Goal: Task Accomplishment & Management: Complete application form

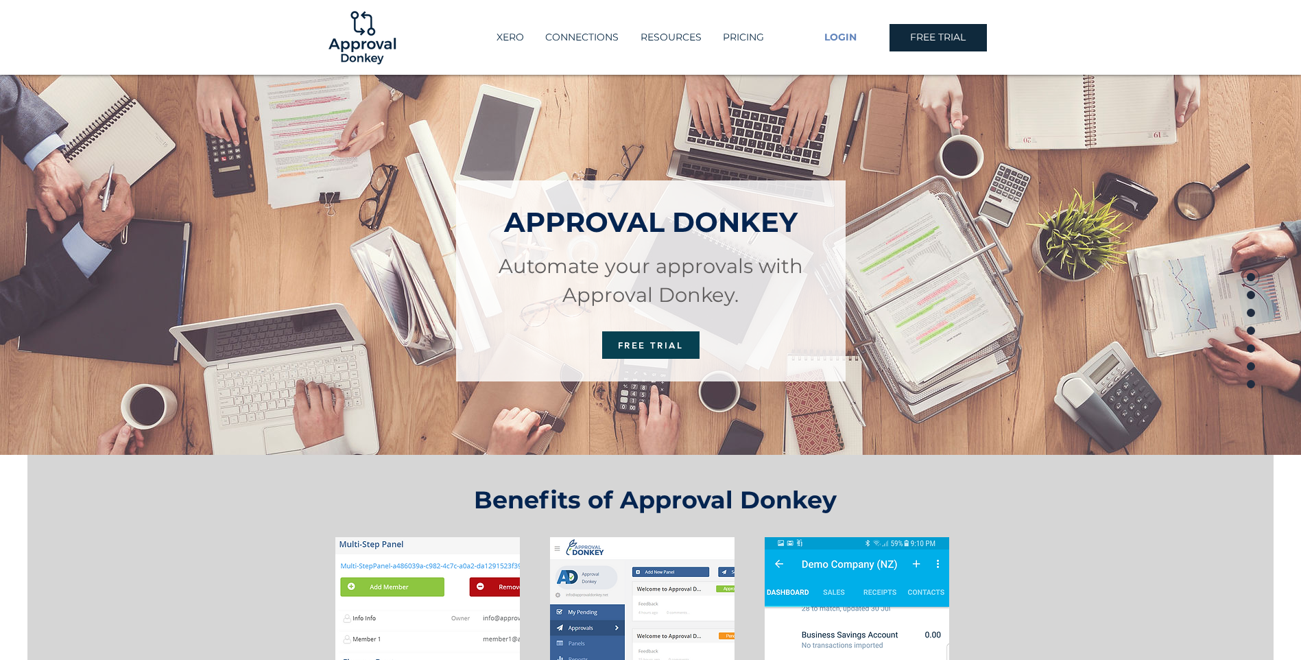
click at [843, 33] on span "LOGIN" at bounding box center [841, 38] width 32 height 14
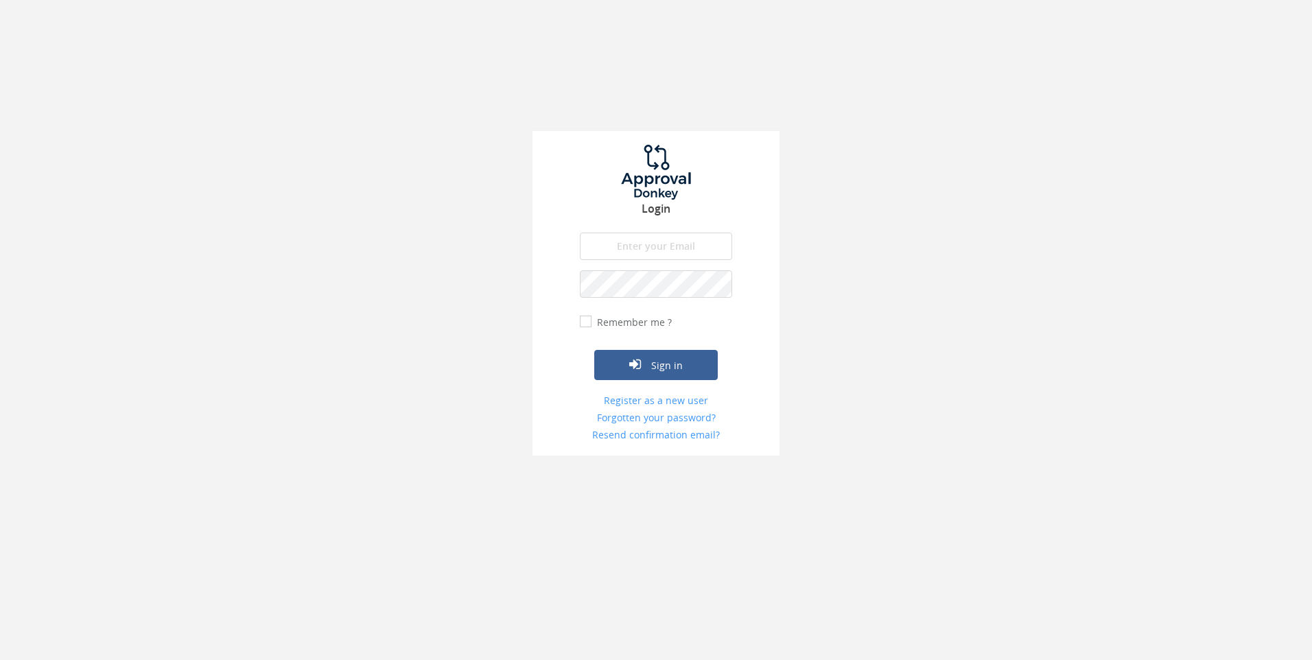
click at [681, 250] on input "email" at bounding box center [656, 246] width 152 height 27
drag, startPoint x: 884, startPoint y: 230, endPoint x: 879, endPoint y: 238, distance: 9.9
click at [884, 230] on div "Login The email is required. Invalid email address. The password is required. T…" at bounding box center [656, 234] width 1312 height 469
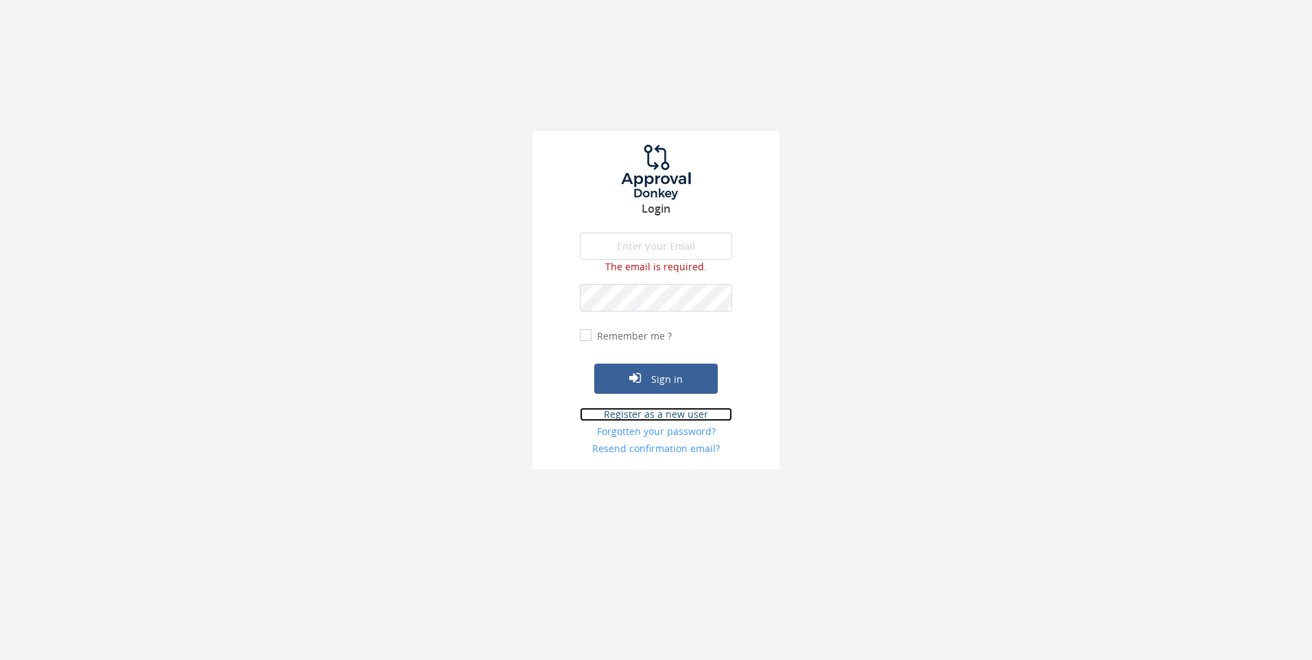
click at [683, 416] on link "Register as a new user" at bounding box center [656, 414] width 152 height 14
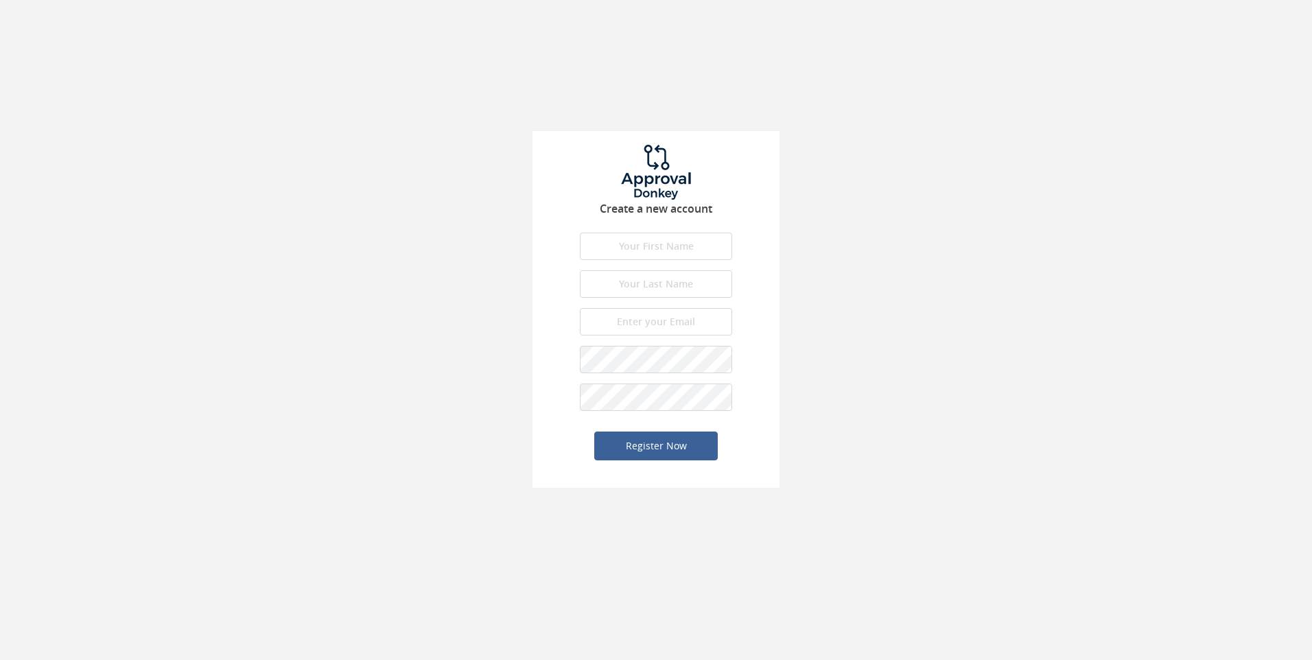
click at [669, 246] on input "text" at bounding box center [656, 246] width 152 height 27
type input "Yulius Widya"
type input "Himawan"
type input "pawith@live.com"
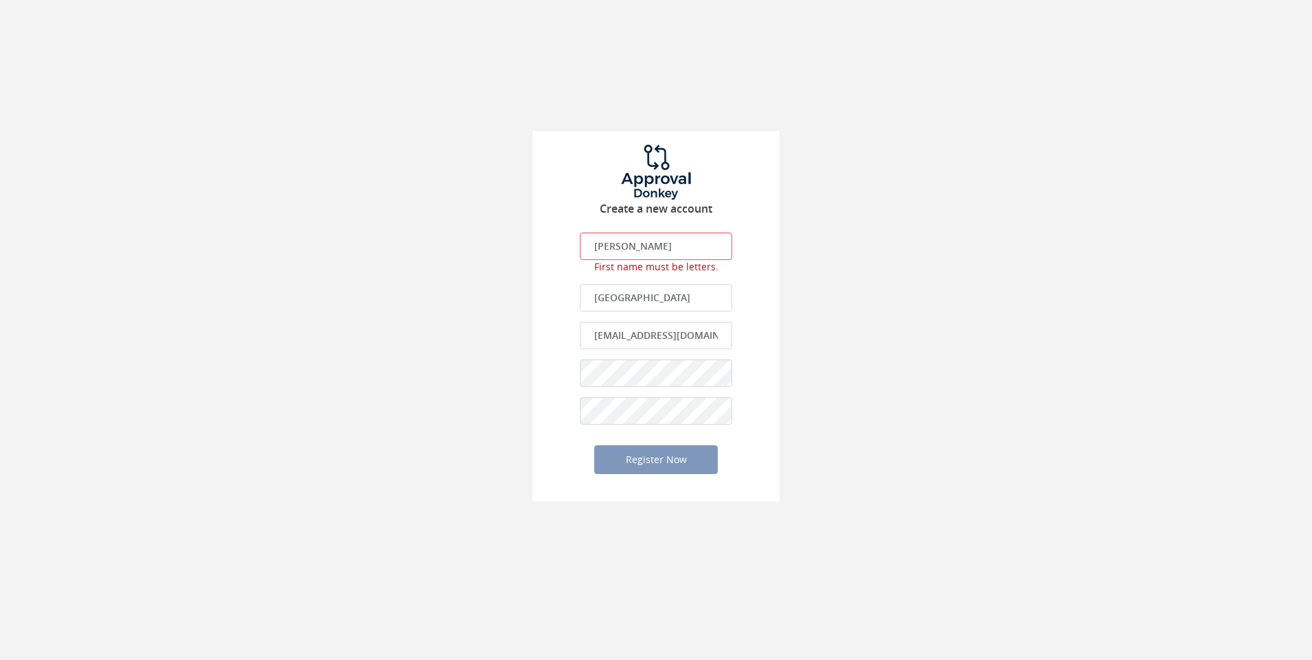
click at [691, 331] on input "pawith@live.com" at bounding box center [656, 335] width 152 height 27
click at [679, 252] on input "Yulius Widya" at bounding box center [656, 246] width 152 height 27
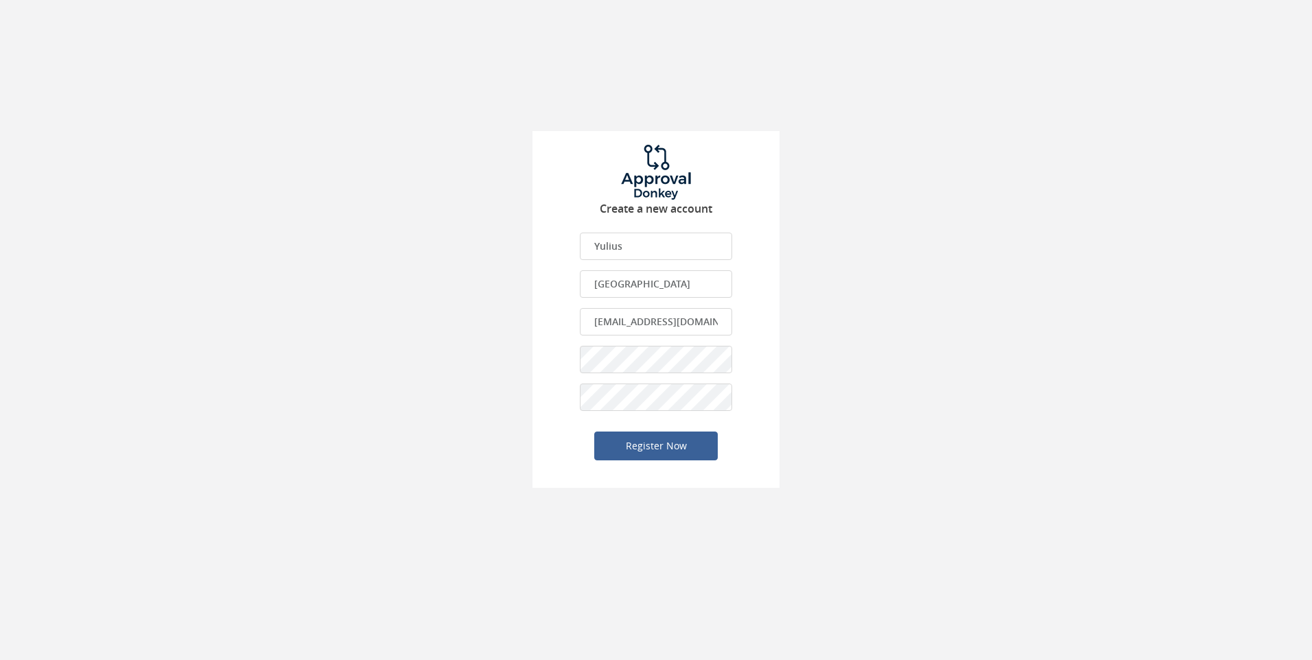
type input "Yulius"
click at [591, 284] on input "Himawan" at bounding box center [656, 283] width 152 height 27
type input "Himawan"
click at [691, 289] on input "Himawan" at bounding box center [656, 283] width 152 height 27
click at [556, 322] on div "Create a new account Yulius First name is required. First name must be letters.…" at bounding box center [655, 309] width 247 height 357
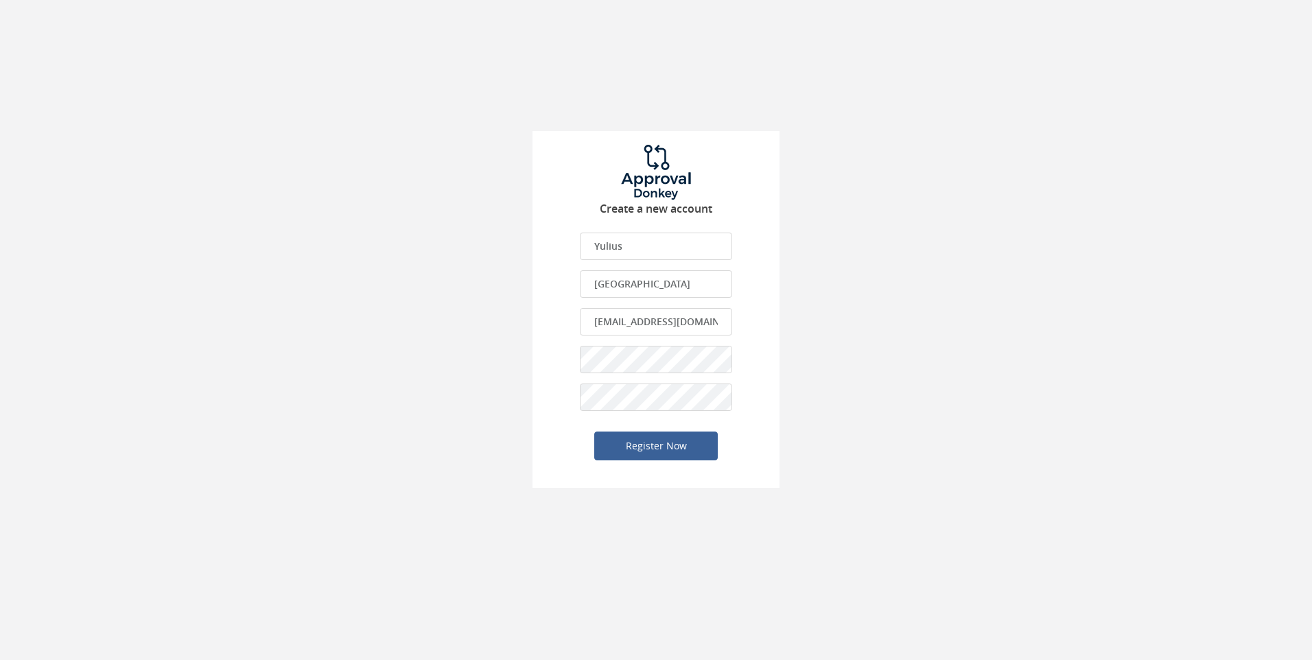
click at [692, 316] on input "pawith@live.com" at bounding box center [656, 321] width 152 height 27
type input "pawith@live.com"
click at [652, 451] on button "Register Now" at bounding box center [655, 445] width 123 height 29
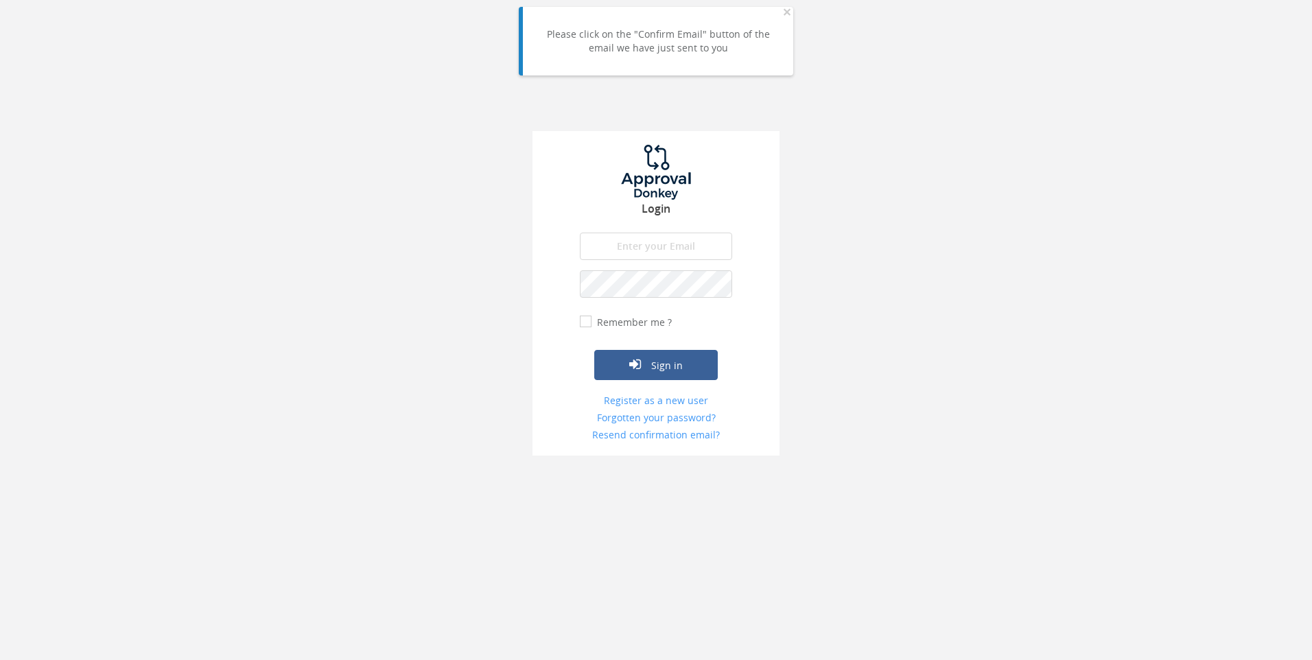
type input "pawith@live.com"
click at [593, 316] on label "Remember me ?" at bounding box center [632, 323] width 78 height 14
click at [586, 318] on input "Remember me ?" at bounding box center [584, 322] width 9 height 9
checkbox input "true"
click at [699, 245] on input "pawith@live.com" at bounding box center [656, 246] width 152 height 27
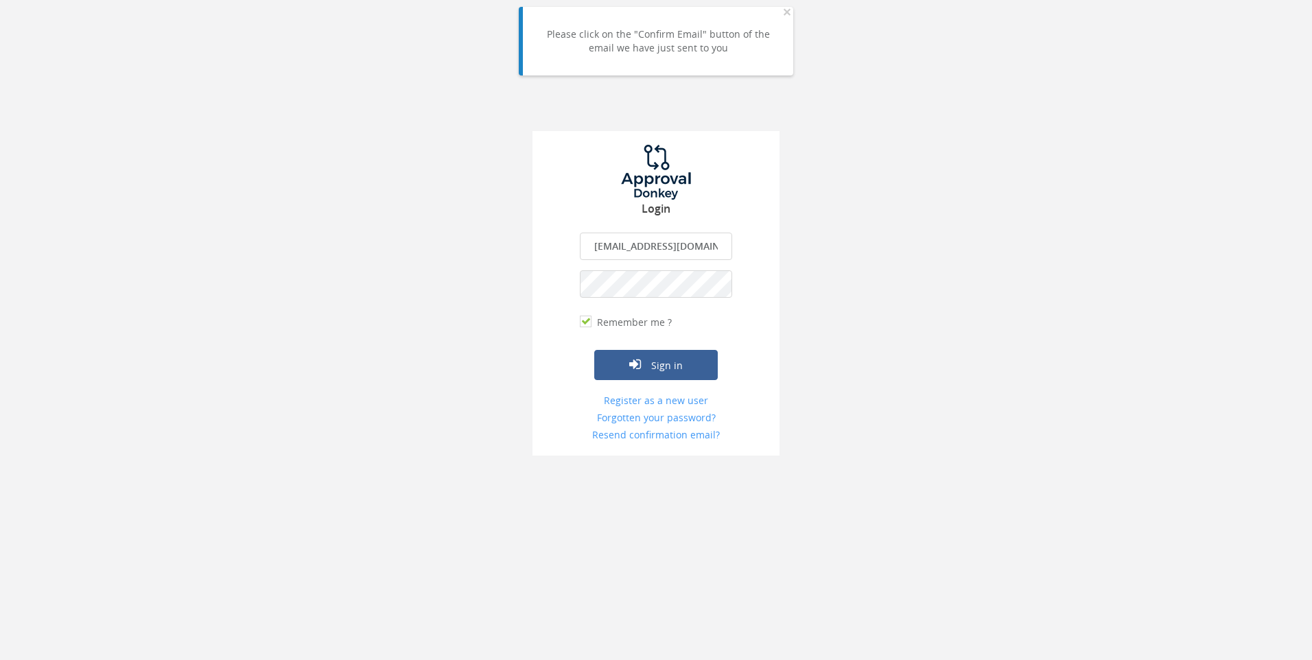
click at [699, 245] on input "pawith@live.com" at bounding box center [656, 246] width 152 height 27
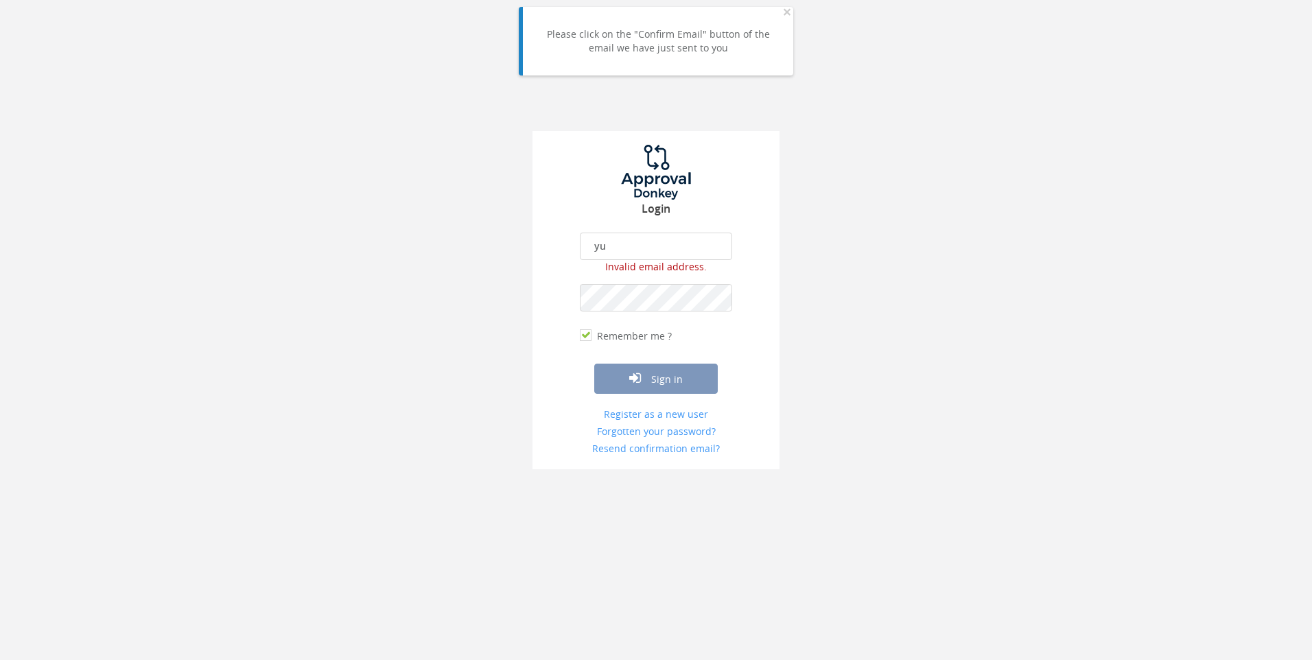
type input "yuliuswidya077@gmail.com"
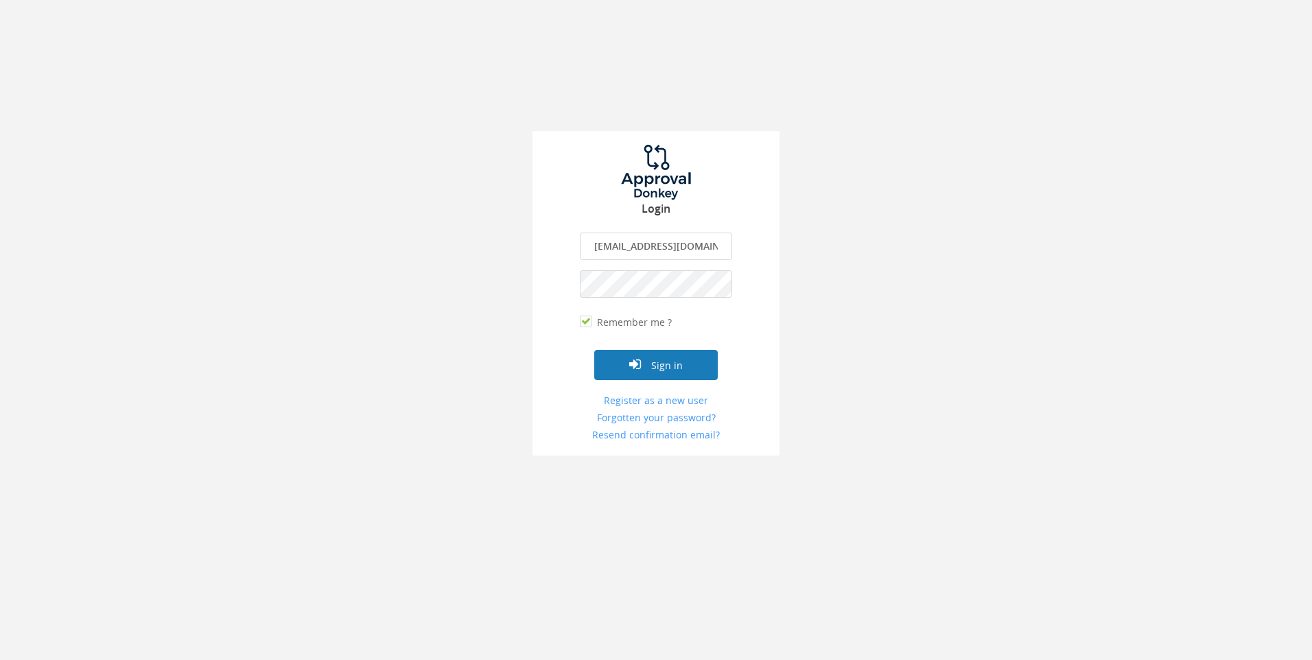
click at [657, 354] on button "Sign in" at bounding box center [655, 365] width 123 height 30
click at [594, 350] on button "Sign in" at bounding box center [655, 365] width 123 height 30
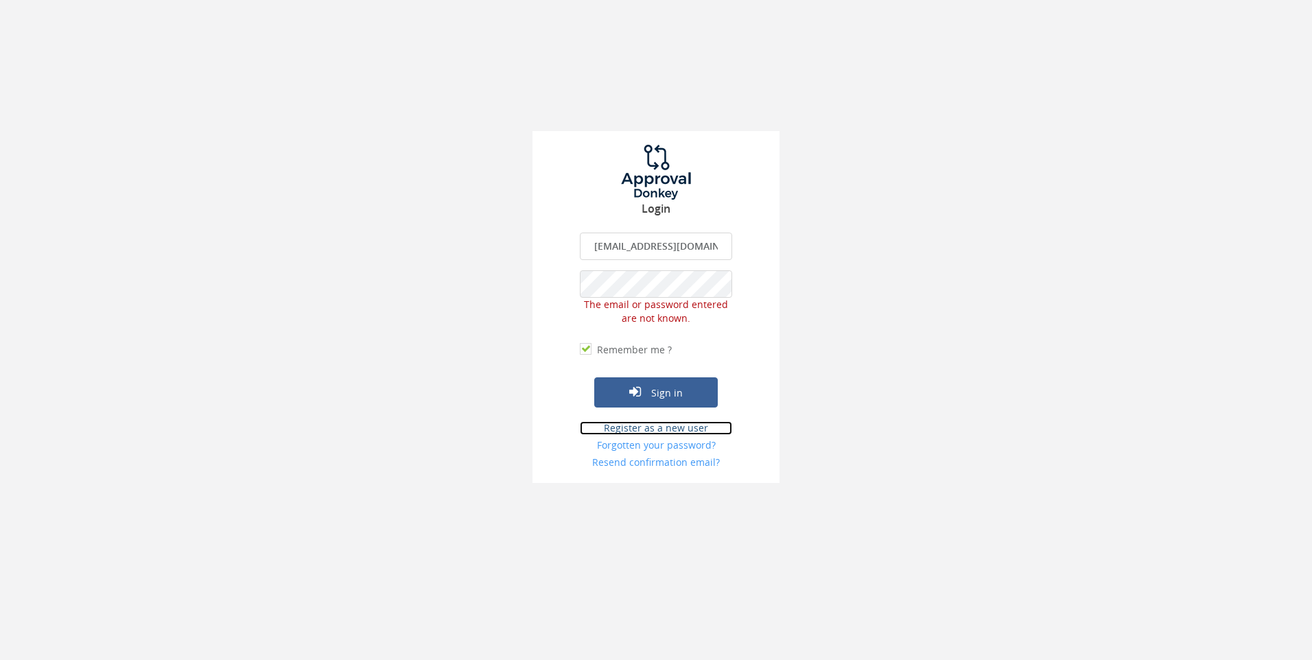
click at [648, 429] on link "Register as a new user" at bounding box center [656, 428] width 152 height 14
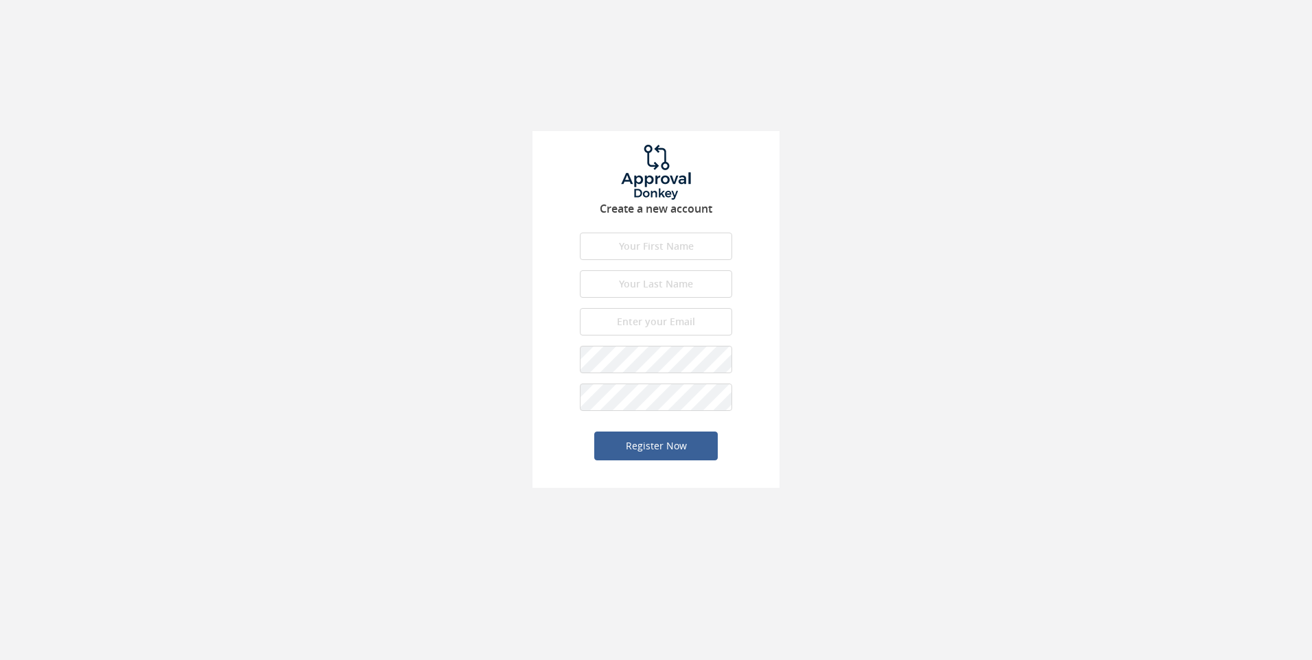
click at [659, 241] on input "text" at bounding box center [656, 246] width 152 height 27
type input "Yulius"
type input "Himawan"
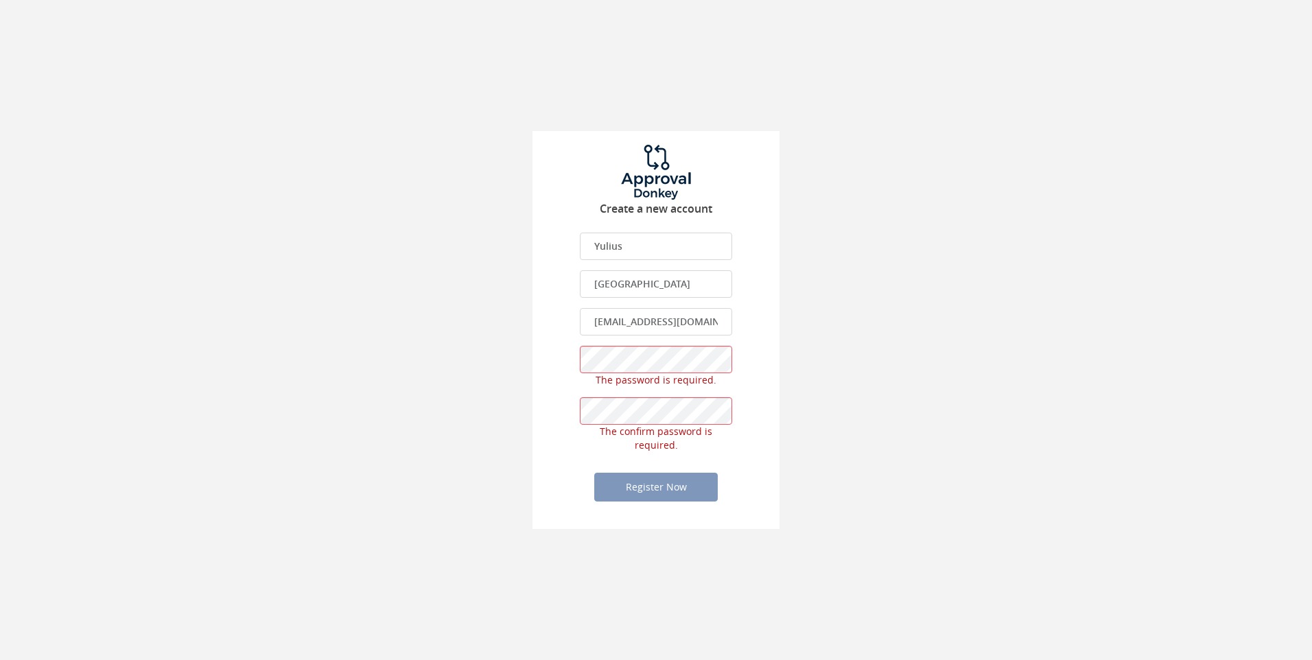
click at [693, 320] on input "pawith@live.com" at bounding box center [656, 321] width 152 height 27
click at [687, 241] on input "Yulius" at bounding box center [656, 246] width 152 height 27
click at [805, 244] on div "Create a new account Yulius First name is required. First name must be letters.…" at bounding box center [656, 264] width 1312 height 529
click at [692, 324] on input "pawith@live.com" at bounding box center [656, 321] width 152 height 27
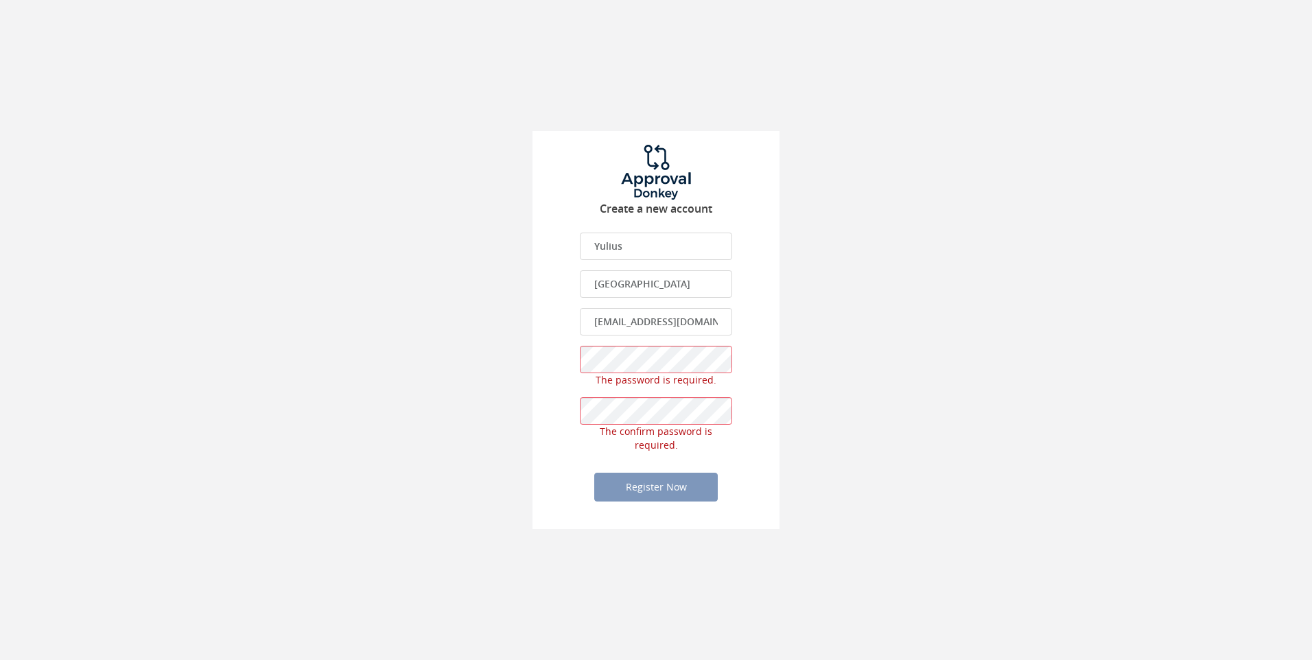
click at [692, 324] on input "pawith@live.com" at bounding box center [656, 321] width 152 height 27
type input "pawith@live.com"
click at [691, 323] on input "pawith@live.com" at bounding box center [656, 321] width 152 height 27
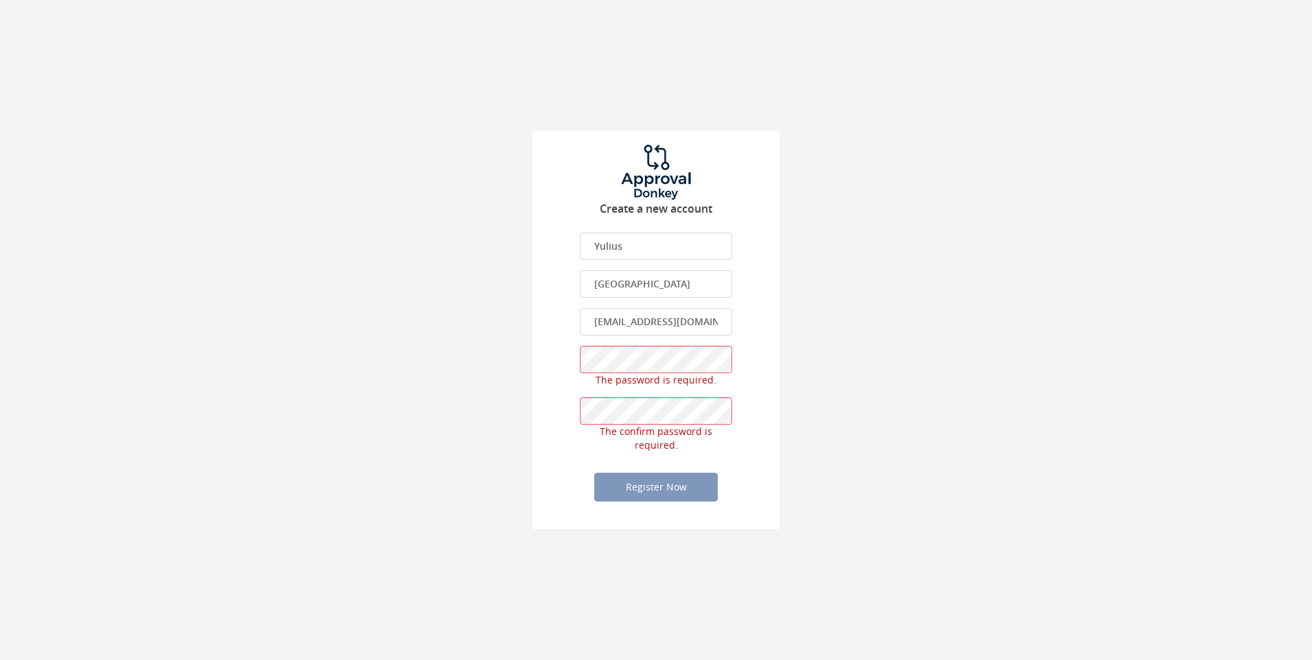
click at [779, 293] on div "Create a new account Yulius First name is required. First name must be letters.…" at bounding box center [656, 264] width 1312 height 529
click at [650, 281] on input "Himawan" at bounding box center [656, 283] width 152 height 27
drag, startPoint x: 975, startPoint y: 276, endPoint x: 962, endPoint y: 285, distance: 16.2
click at [973, 281] on div "Create a new account Yulius First name is required. First name must be letters.…" at bounding box center [656, 264] width 1312 height 529
click at [689, 322] on input "pawith@live.com" at bounding box center [656, 321] width 152 height 27
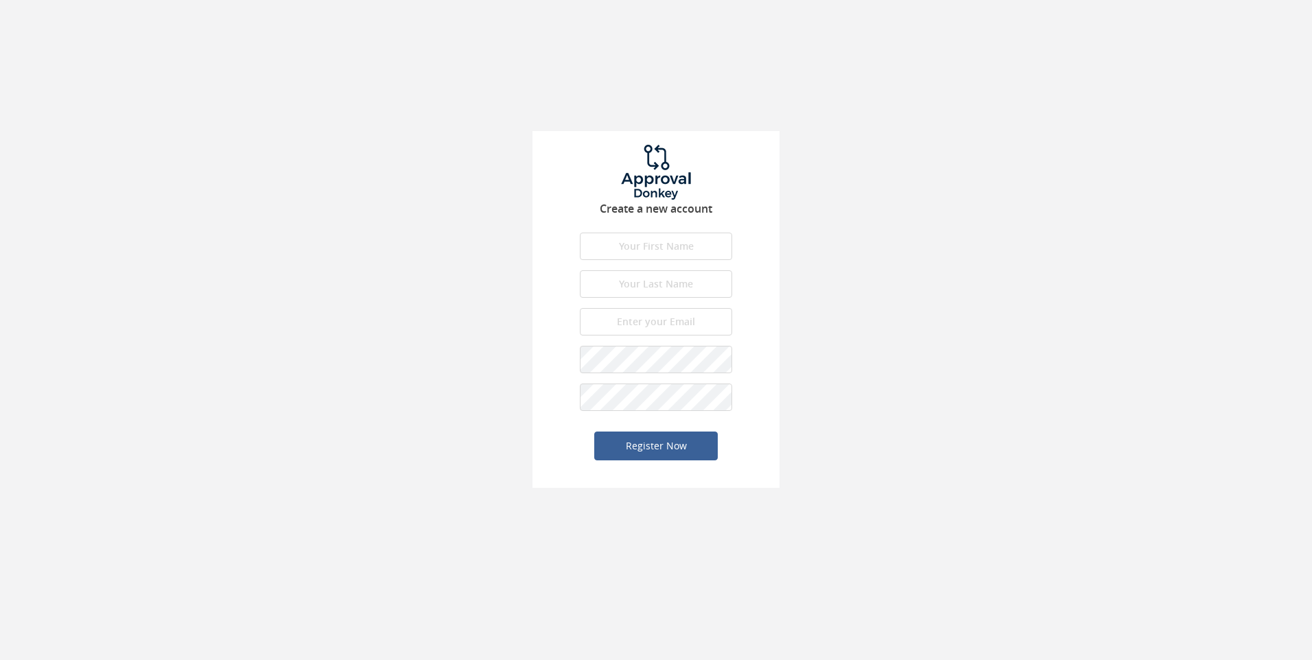
click at [680, 246] on input "text" at bounding box center [656, 246] width 152 height 27
click at [654, 286] on input "text" at bounding box center [656, 297] width 152 height 27
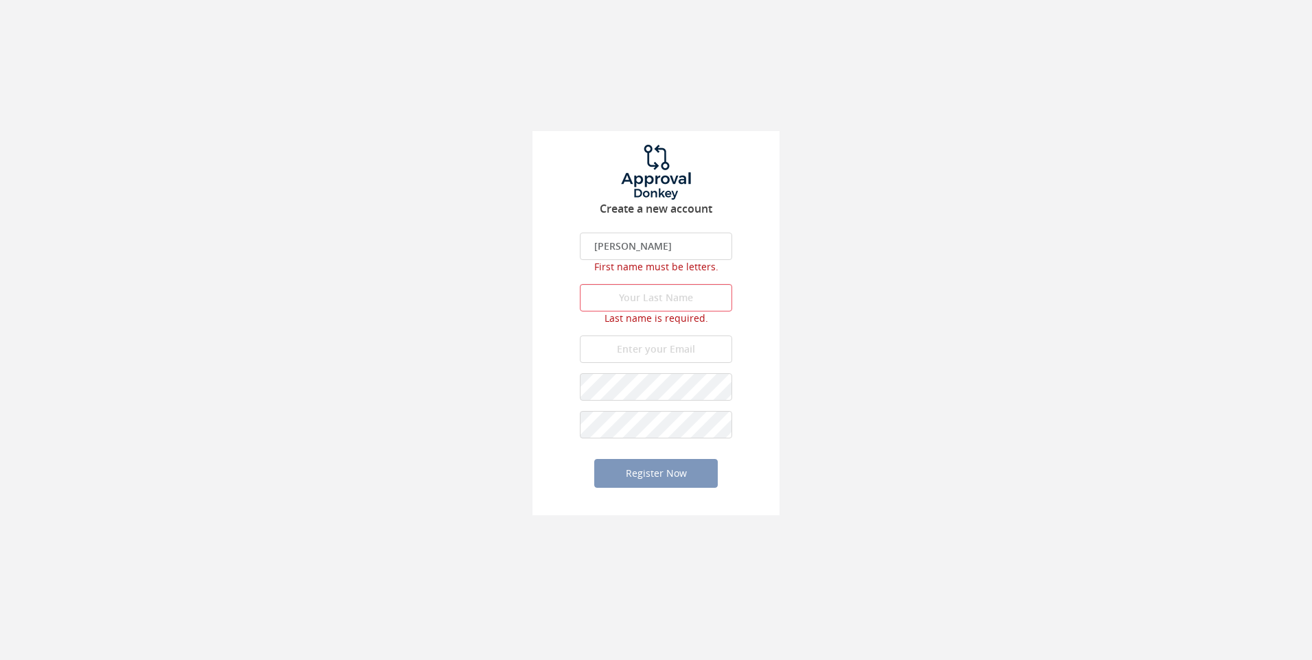
click at [684, 239] on input "yulius widya" at bounding box center [656, 246] width 152 height 27
type input "yulius"
click at [599, 283] on input "text" at bounding box center [656, 283] width 152 height 27
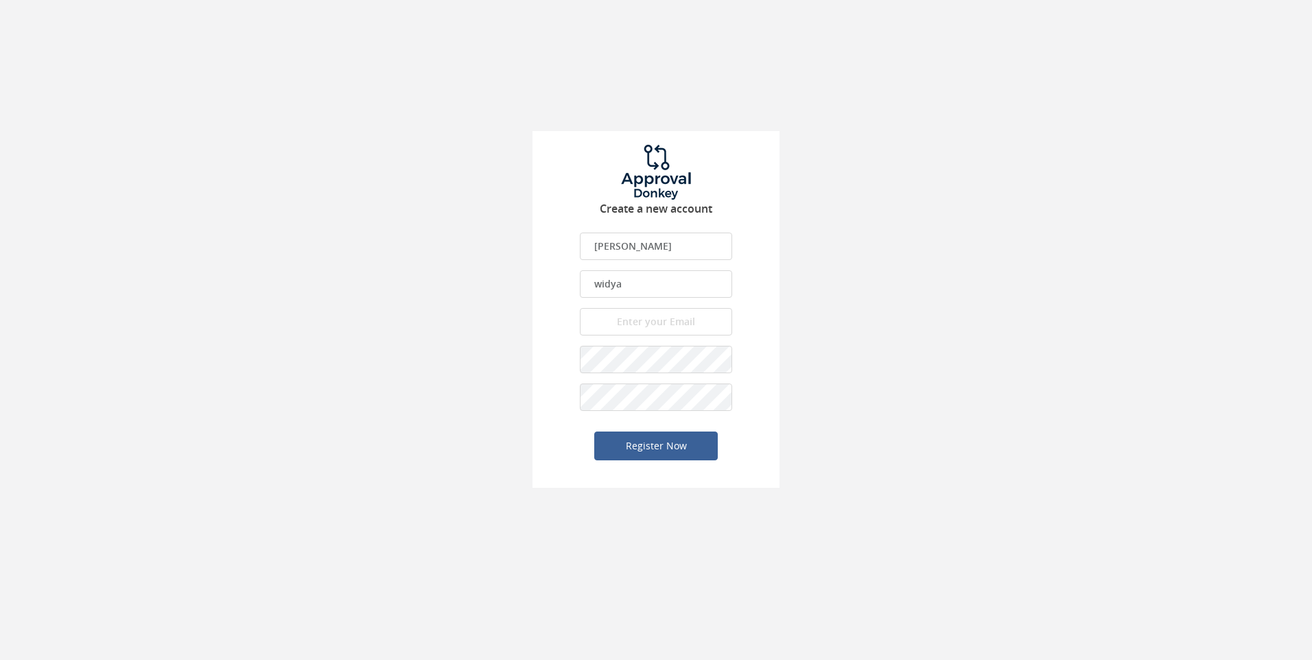
type input "widya"
click at [638, 303] on form "yulius First name is required. First name must be letters. First name should be…" at bounding box center [656, 347] width 152 height 228
click at [643, 317] on input "email" at bounding box center [656, 321] width 152 height 27
type input "yuliuswidya077@gmail.com"
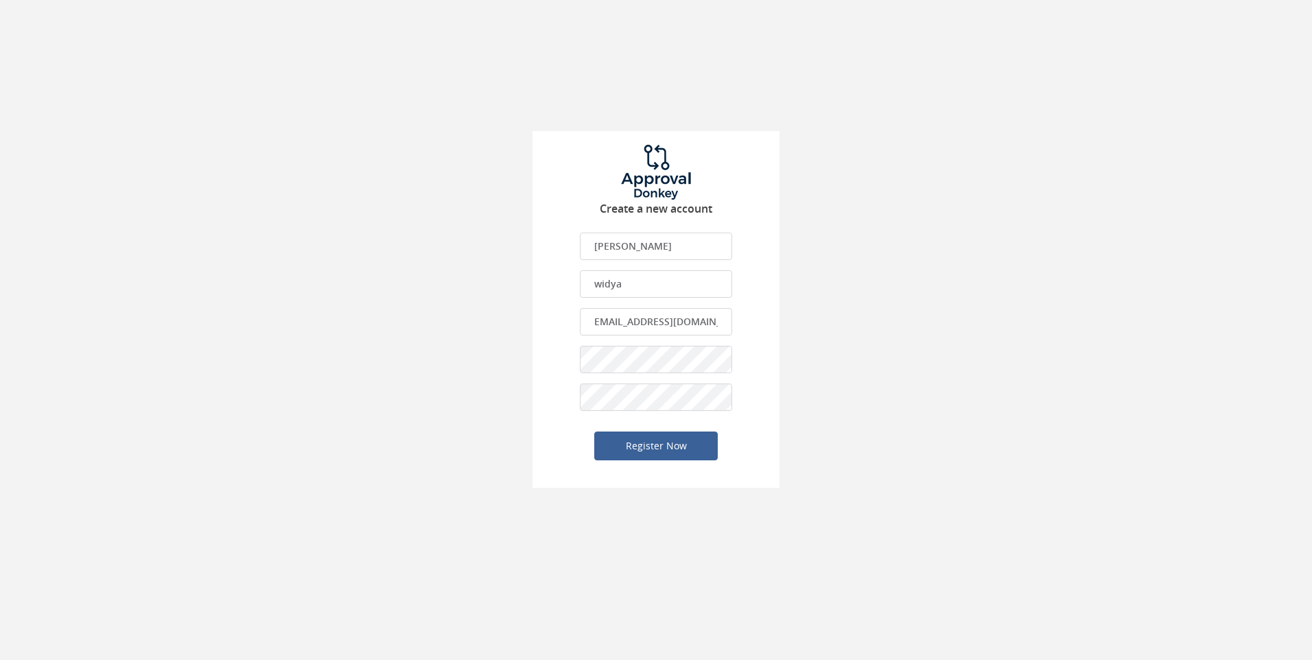
scroll to position [0, 0]
click at [662, 440] on button "Register Now" at bounding box center [655, 445] width 123 height 29
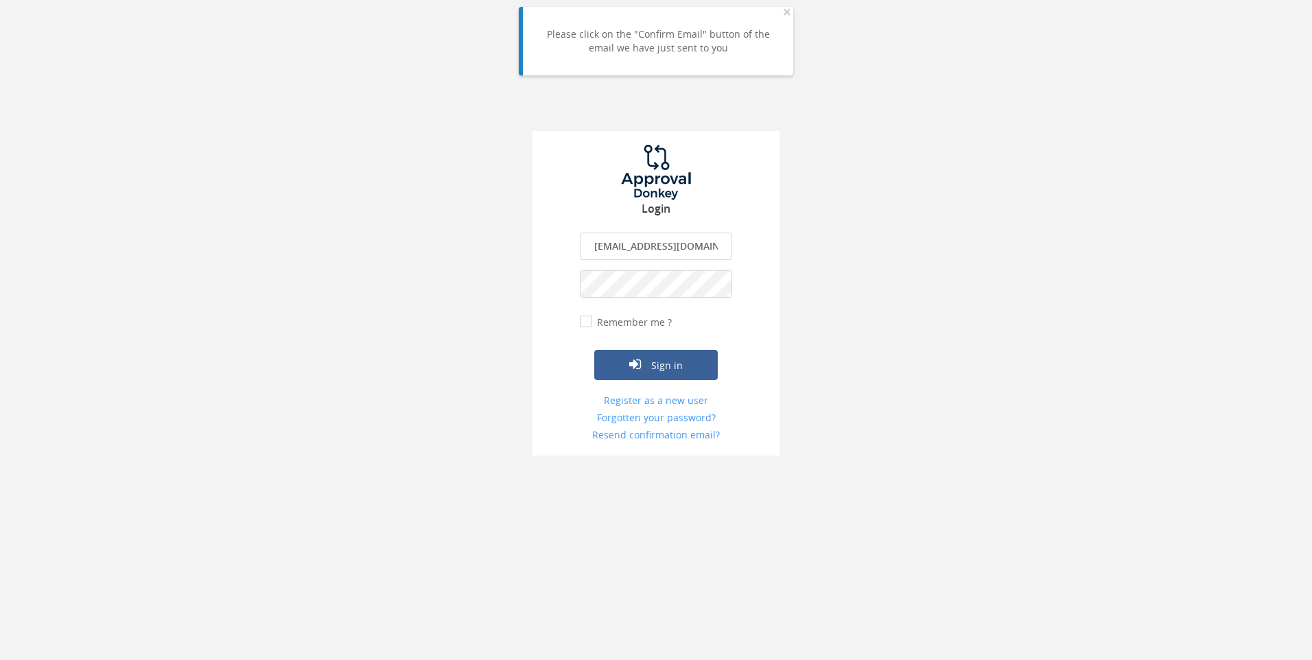
click at [708, 250] on input "pawith@live.com" at bounding box center [656, 246] width 152 height 27
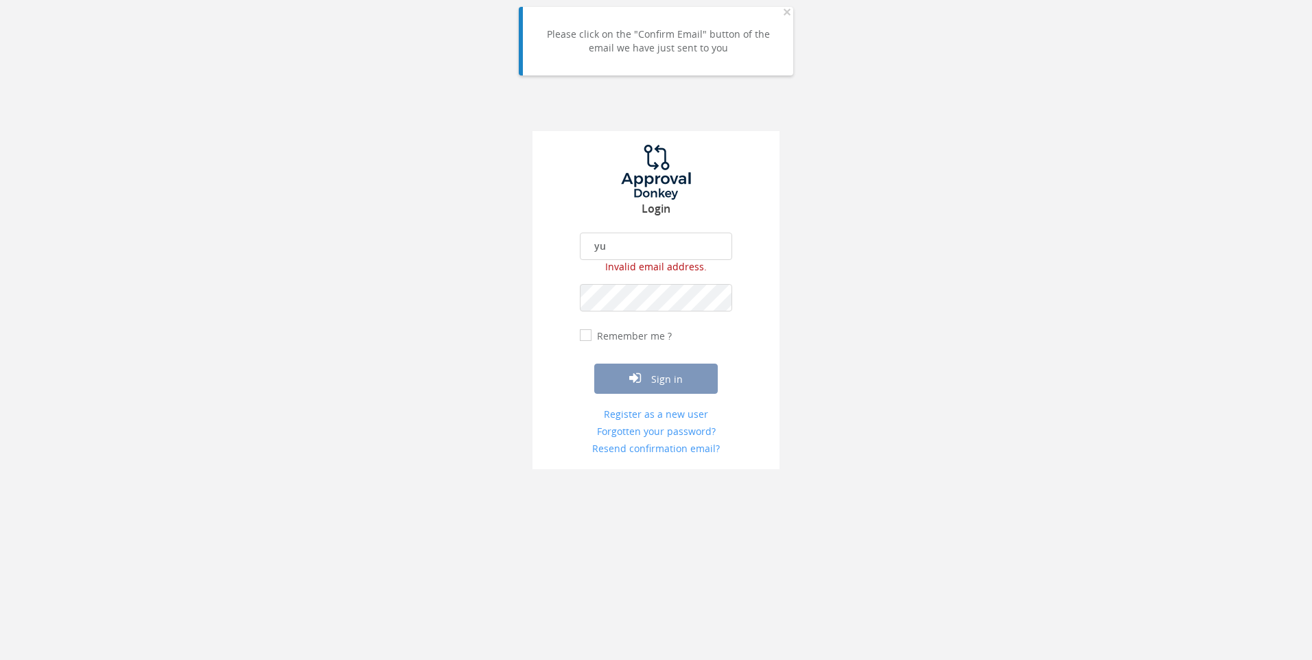
type input "yuliuswidya077@gmail.com"
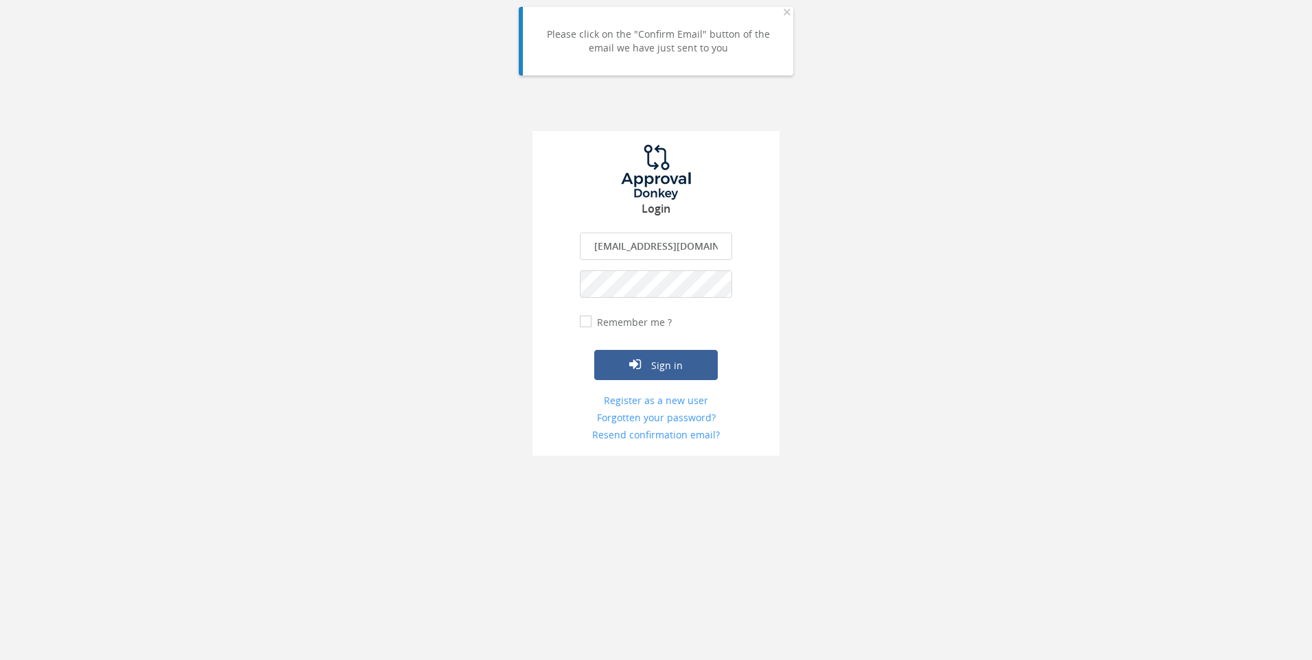
click at [586, 318] on input "Remember me ?" at bounding box center [584, 322] width 9 height 9
checkbox input "true"
click at [650, 360] on button "Sign in" at bounding box center [655, 365] width 123 height 30
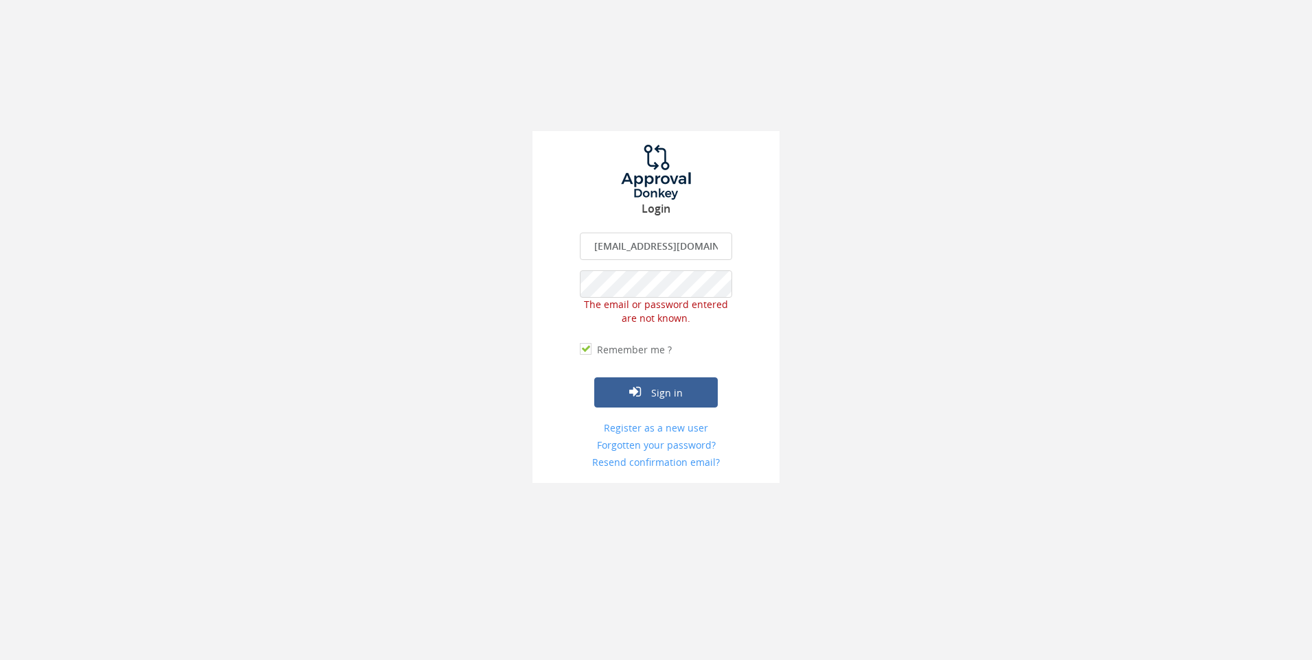
click at [687, 299] on span "The email or password entered are not known." at bounding box center [656, 311] width 144 height 27
type input "pawith@live.com"
click at [675, 379] on button "Sign in" at bounding box center [655, 392] width 123 height 30
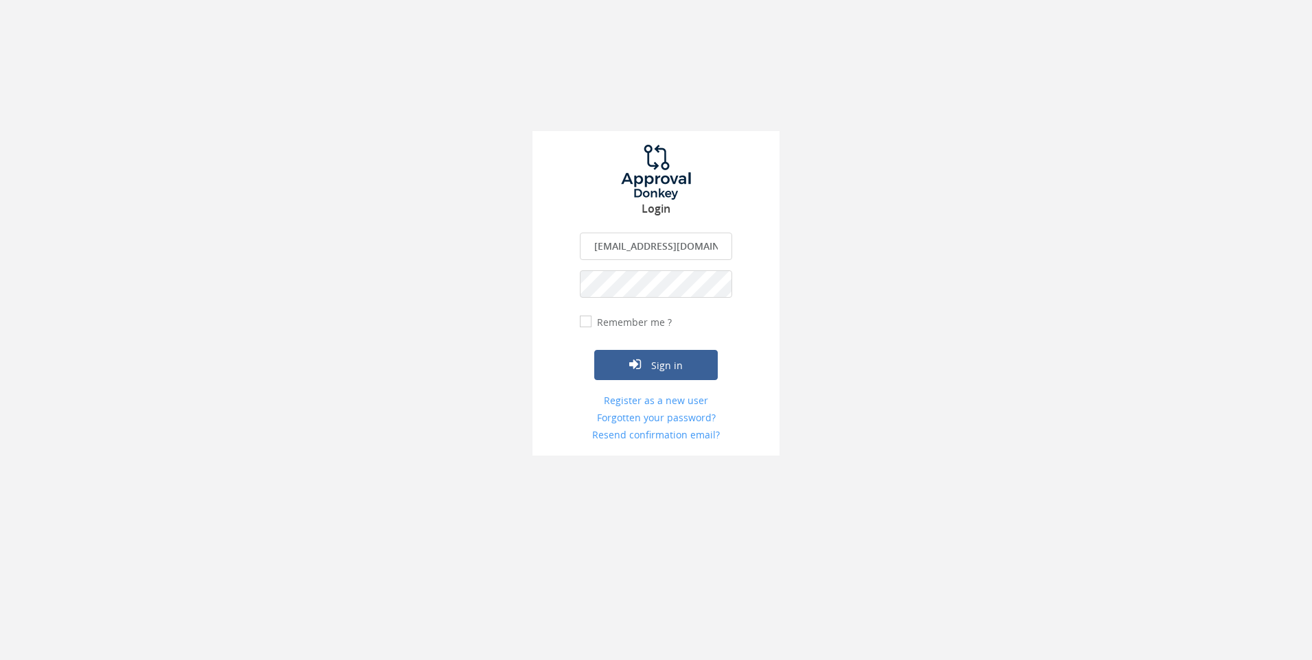
click at [678, 254] on input "[EMAIL_ADDRESS][DOMAIN_NAME]" at bounding box center [656, 246] width 152 height 27
click at [680, 254] on input "[EMAIL_ADDRESS][DOMAIN_NAME]" at bounding box center [656, 246] width 152 height 27
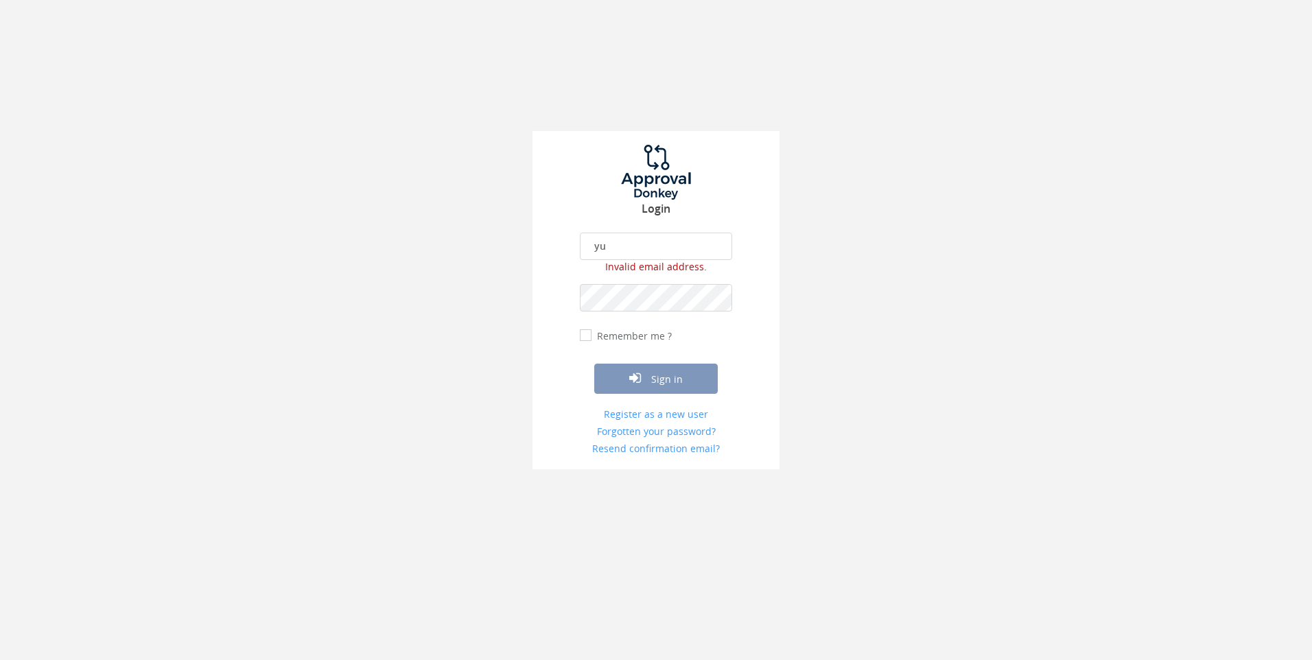
type input "[EMAIL_ADDRESS][DOMAIN_NAME]"
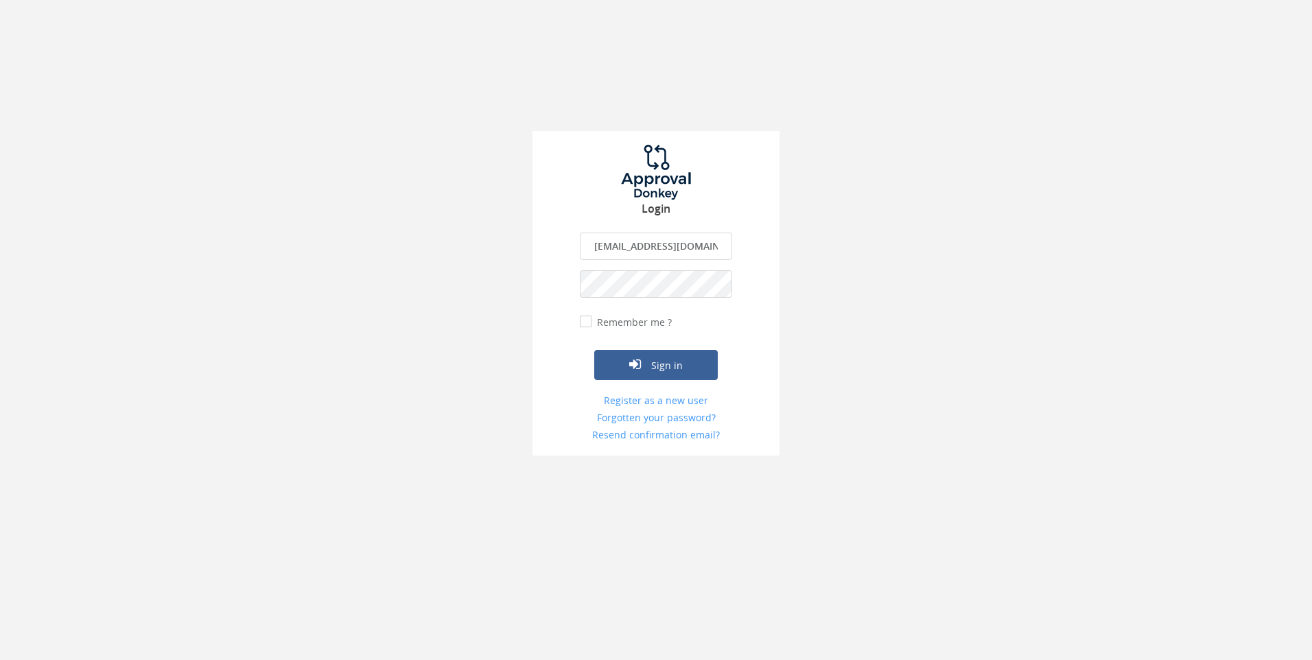
click at [584, 323] on input "Remember me ?" at bounding box center [584, 322] width 9 height 9
checkbox input "true"
click at [639, 363] on icon "submit" at bounding box center [635, 364] width 12 height 14
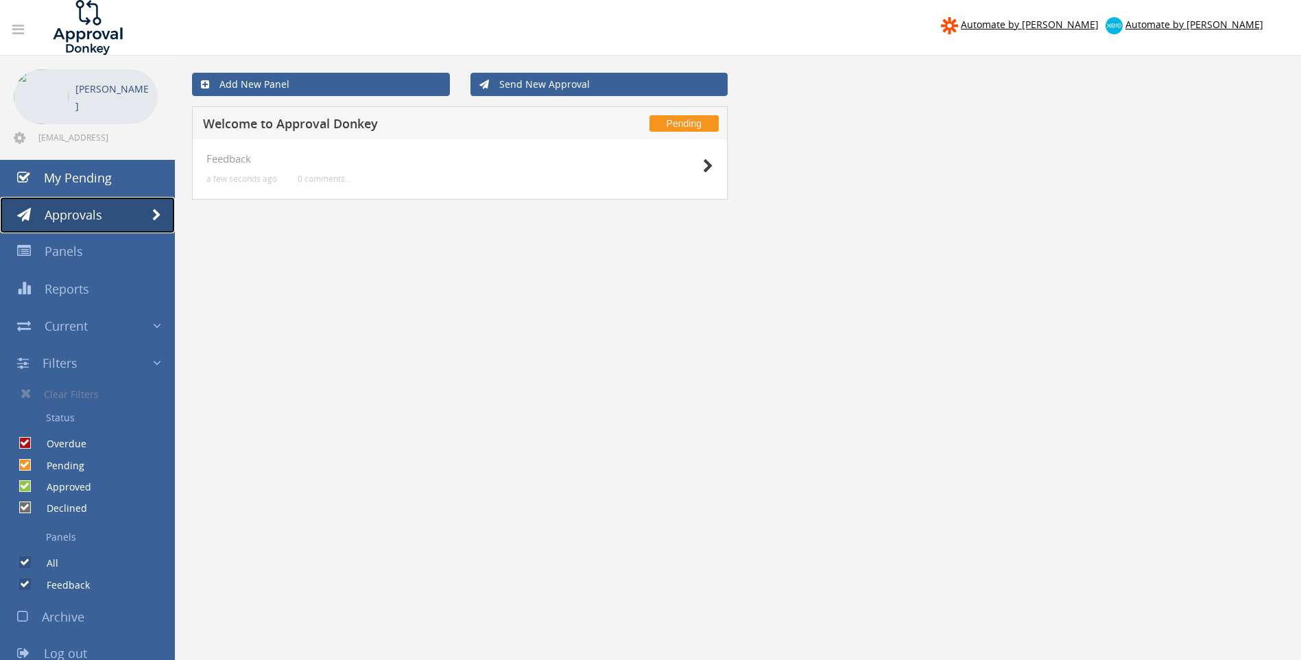
click at [114, 209] on link "Approvals" at bounding box center [87, 215] width 175 height 37
click at [98, 244] on link "Panels" at bounding box center [87, 251] width 175 height 37
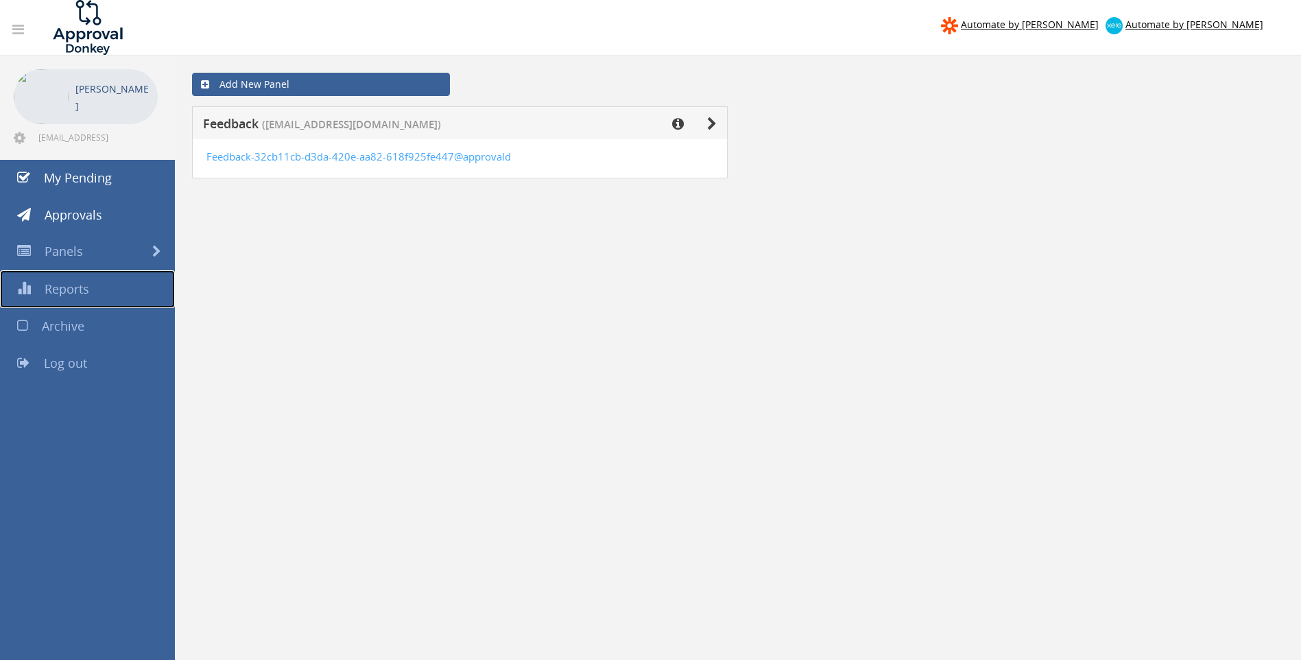
click at [86, 285] on span "Reports" at bounding box center [67, 289] width 45 height 16
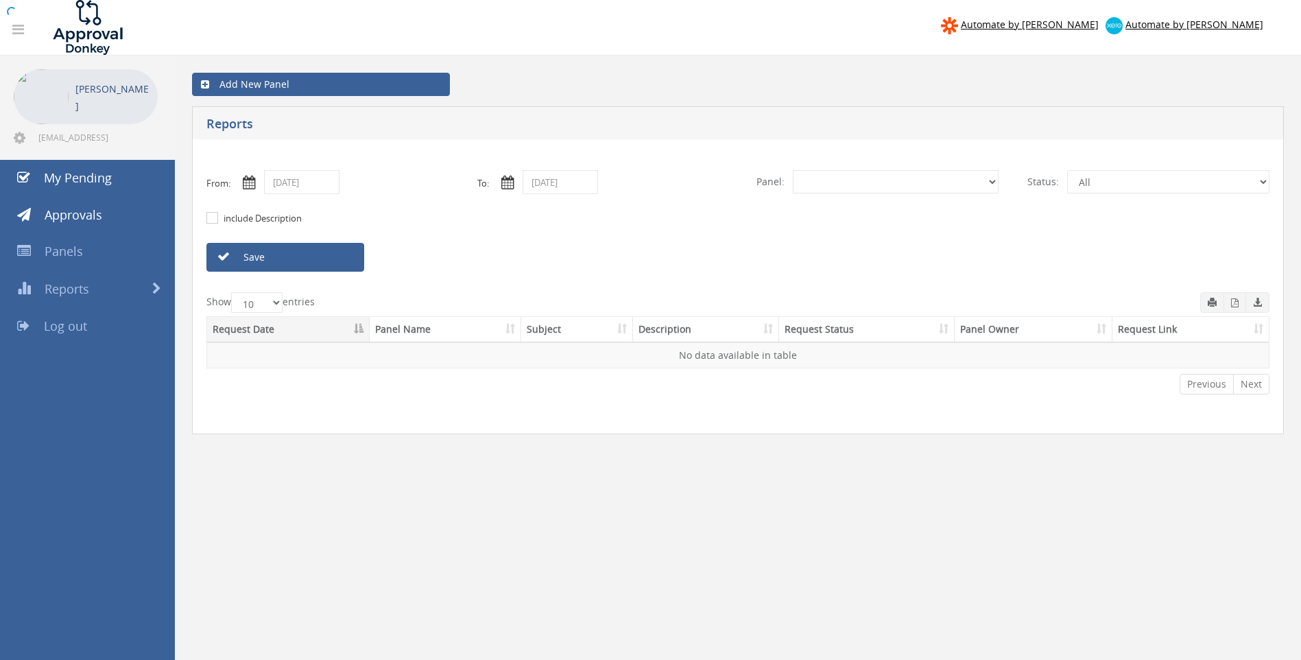
select select "number:0"
click at [77, 180] on span "My Pending" at bounding box center [78, 177] width 68 height 16
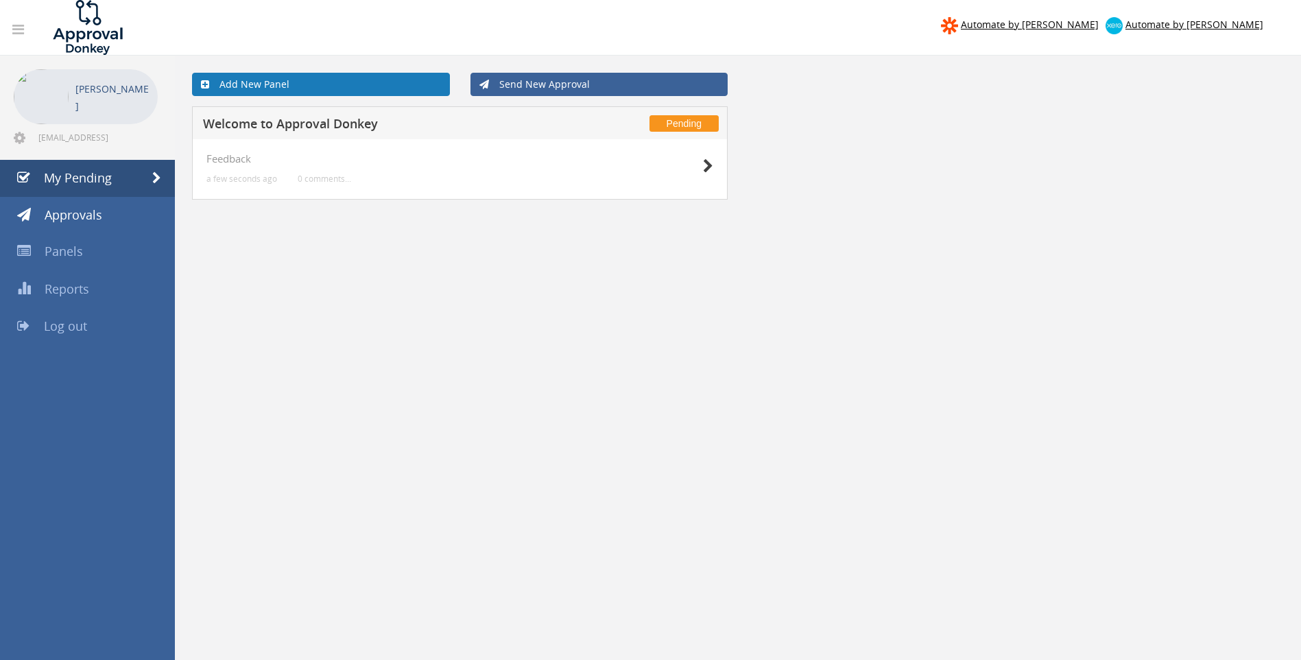
click at [292, 87] on link "Add New Panel" at bounding box center [321, 84] width 258 height 23
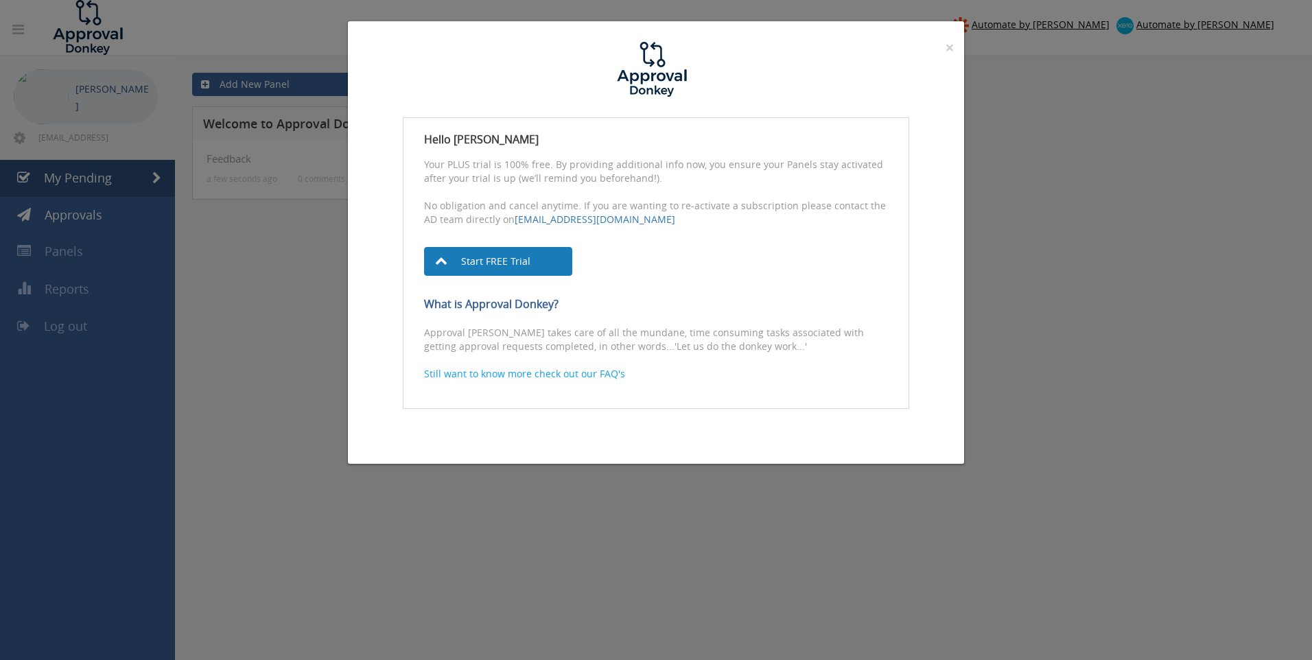
click at [503, 261] on link "Start FREE Trial" at bounding box center [498, 261] width 148 height 29
click at [1152, 265] on div "× Close Hello yulius widya Your PLUS trial is 100% free. By providing additiona…" at bounding box center [656, 330] width 1312 height 660
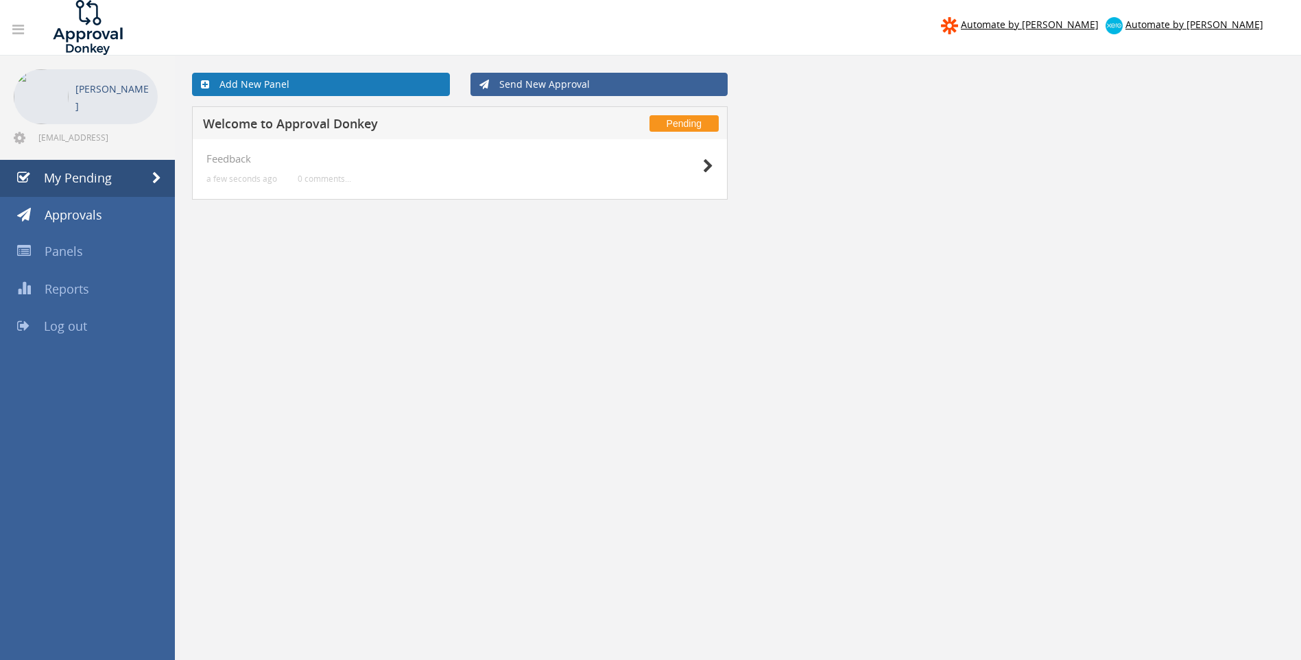
click at [340, 85] on link "Add New Panel" at bounding box center [321, 84] width 258 height 23
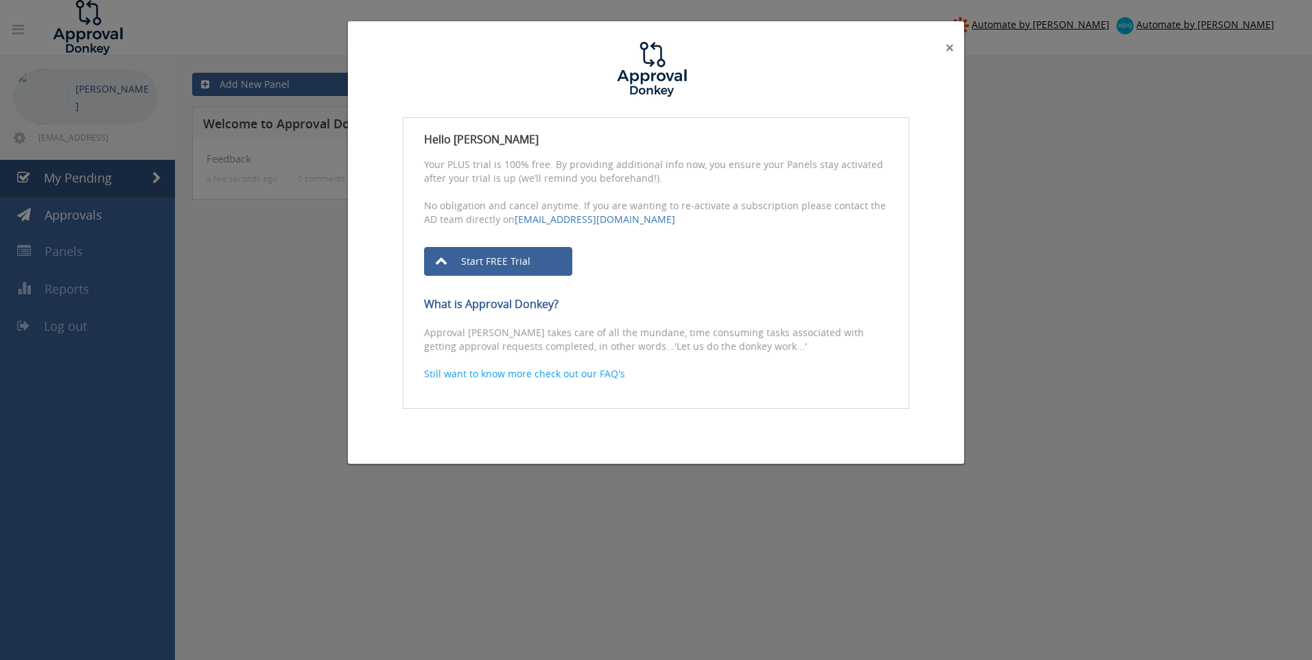
click at [949, 49] on span "×" at bounding box center [949, 47] width 8 height 19
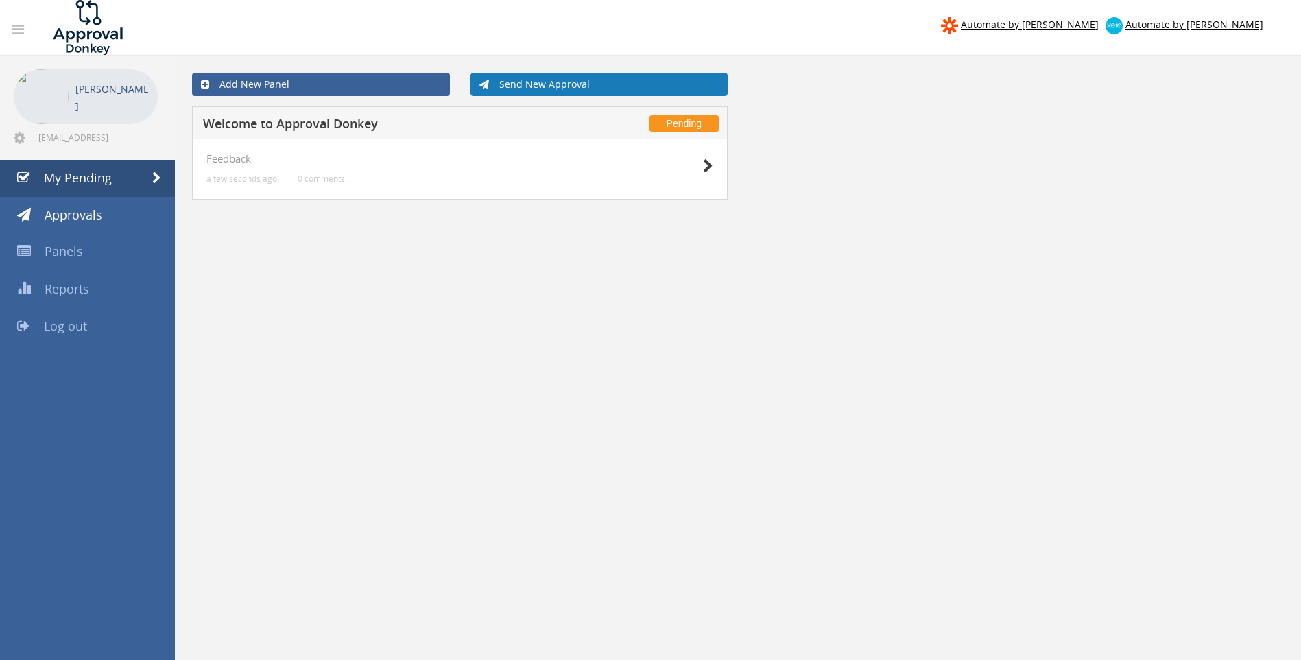
click at [560, 84] on link "Send New Approval" at bounding box center [600, 84] width 258 height 23
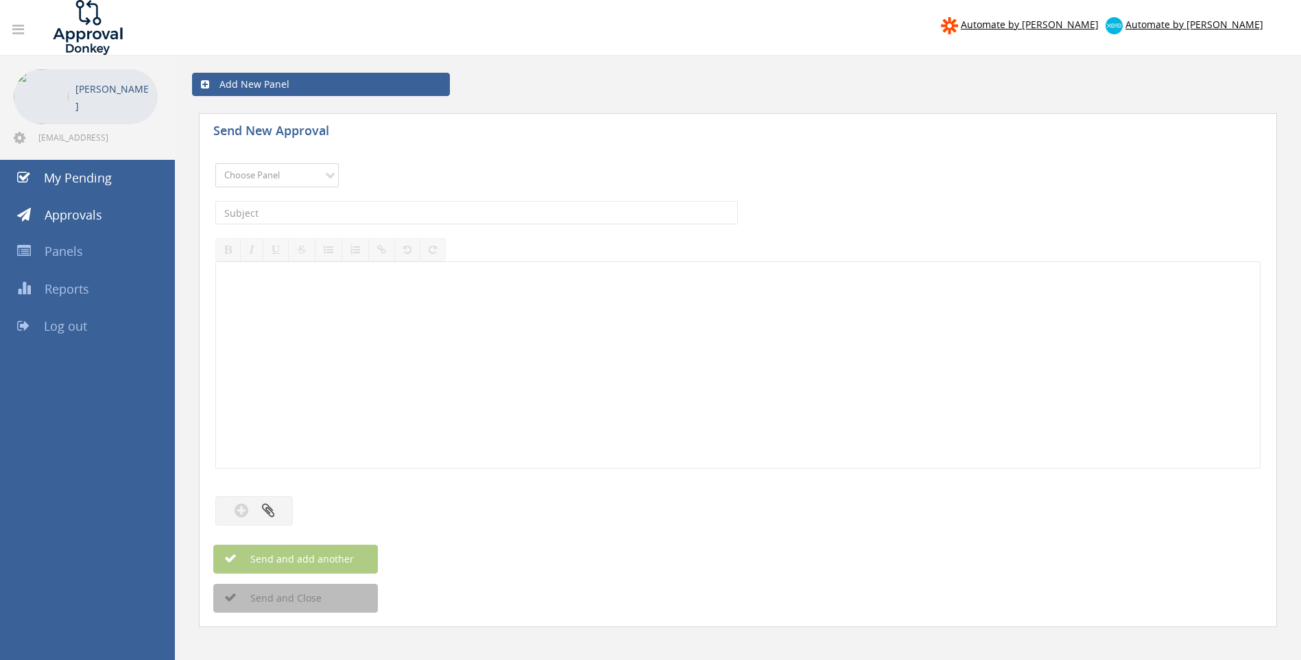
click at [332, 175] on select "Choose Panel Feedback" at bounding box center [276, 175] width 123 height 24
click at [244, 82] on link "Add New Panel" at bounding box center [321, 84] width 258 height 23
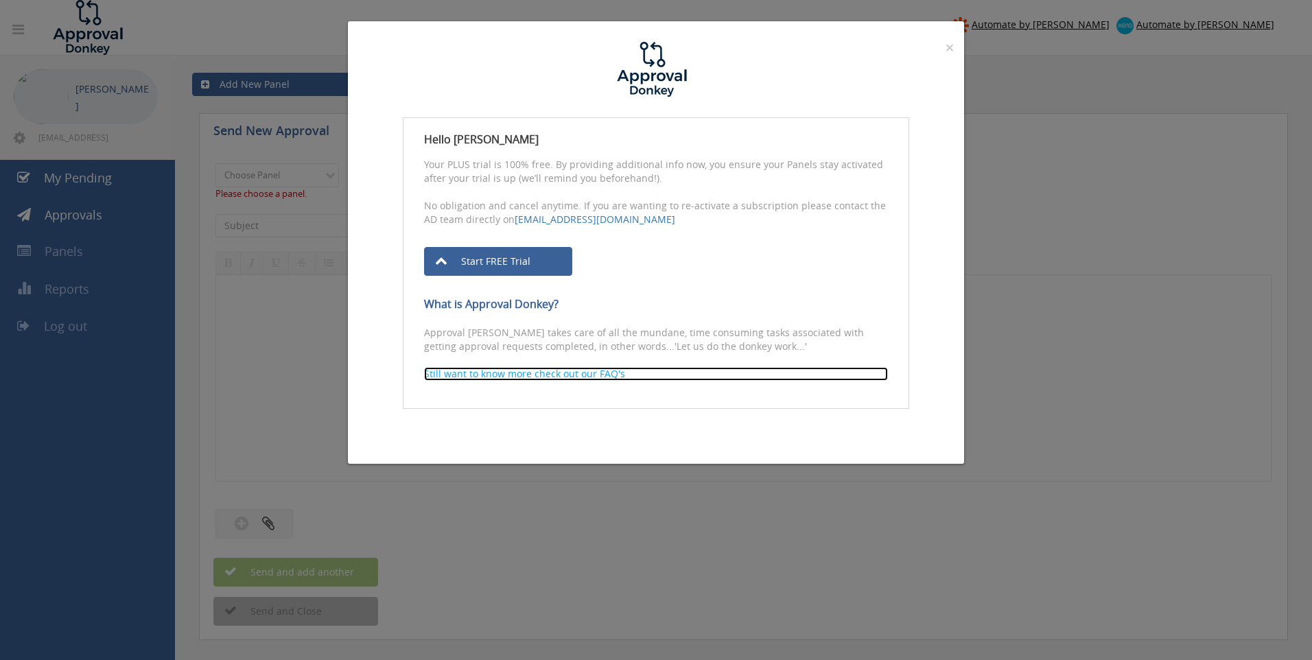
click at [541, 374] on p "Still want to know more check out our FAQ's" at bounding box center [656, 374] width 464 height 14
click at [954, 50] on div "× Close" at bounding box center [656, 69] width 616 height 96
click at [949, 49] on span "×" at bounding box center [949, 47] width 8 height 19
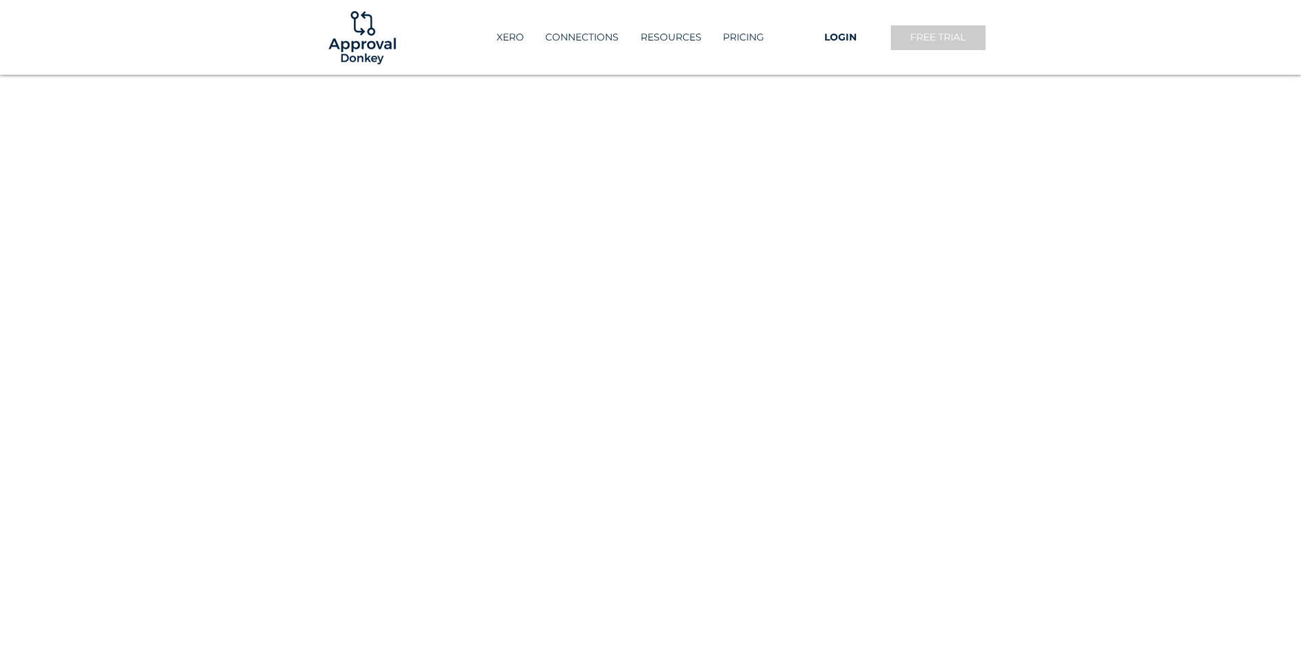
click at [934, 41] on span "FREE TRIAL" at bounding box center [938, 38] width 56 height 14
